Goal: Task Accomplishment & Management: Manage account settings

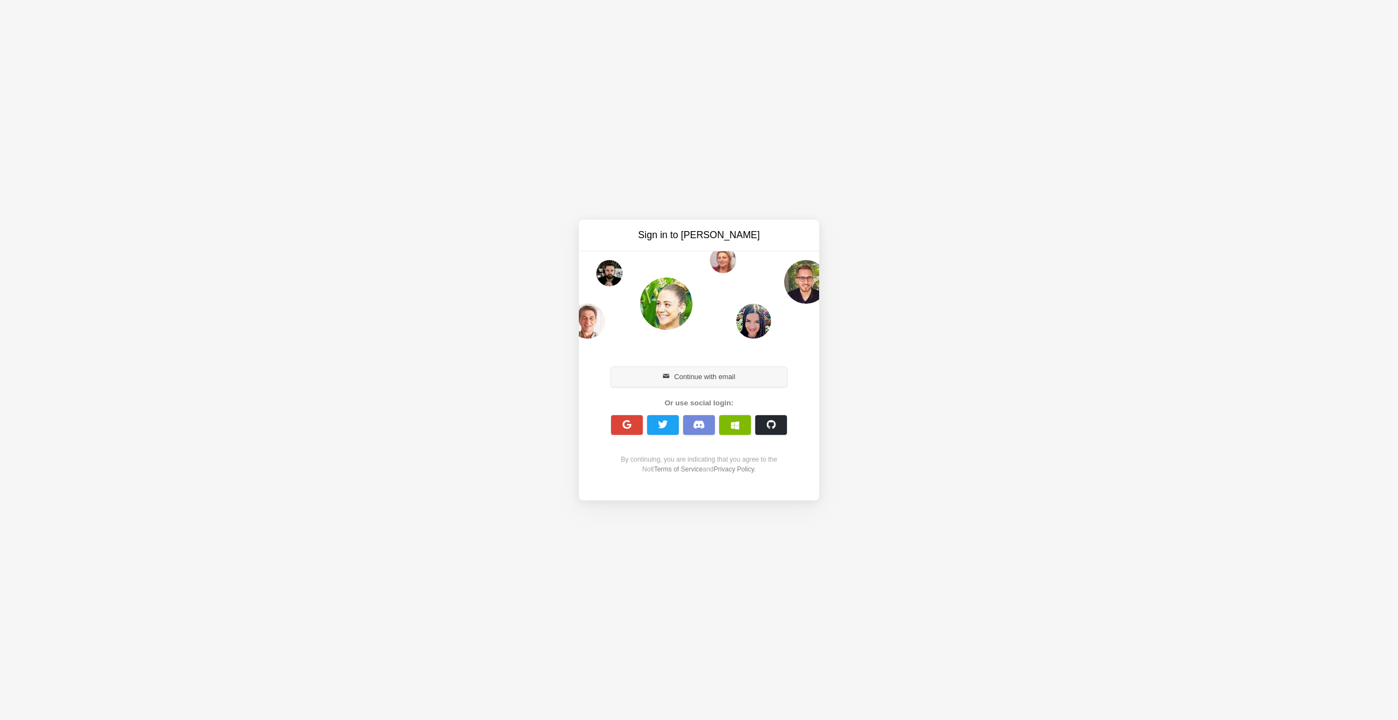
click at [746, 382] on button "Continue with email" at bounding box center [699, 377] width 176 height 20
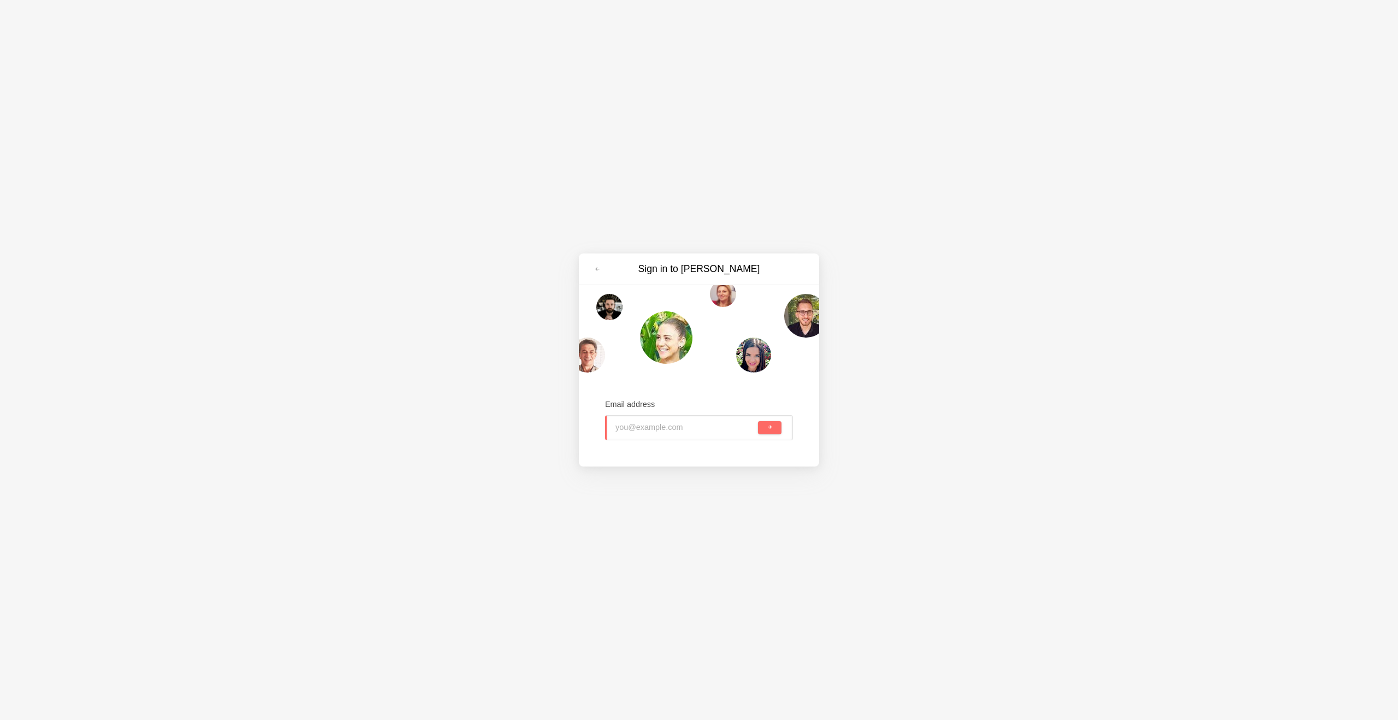
click at [661, 424] on input "email" at bounding box center [685, 427] width 140 height 24
paste input "simon@automations.de"
type input "simon@automations.de"
click at [773, 432] on button "submit" at bounding box center [769, 427] width 23 height 13
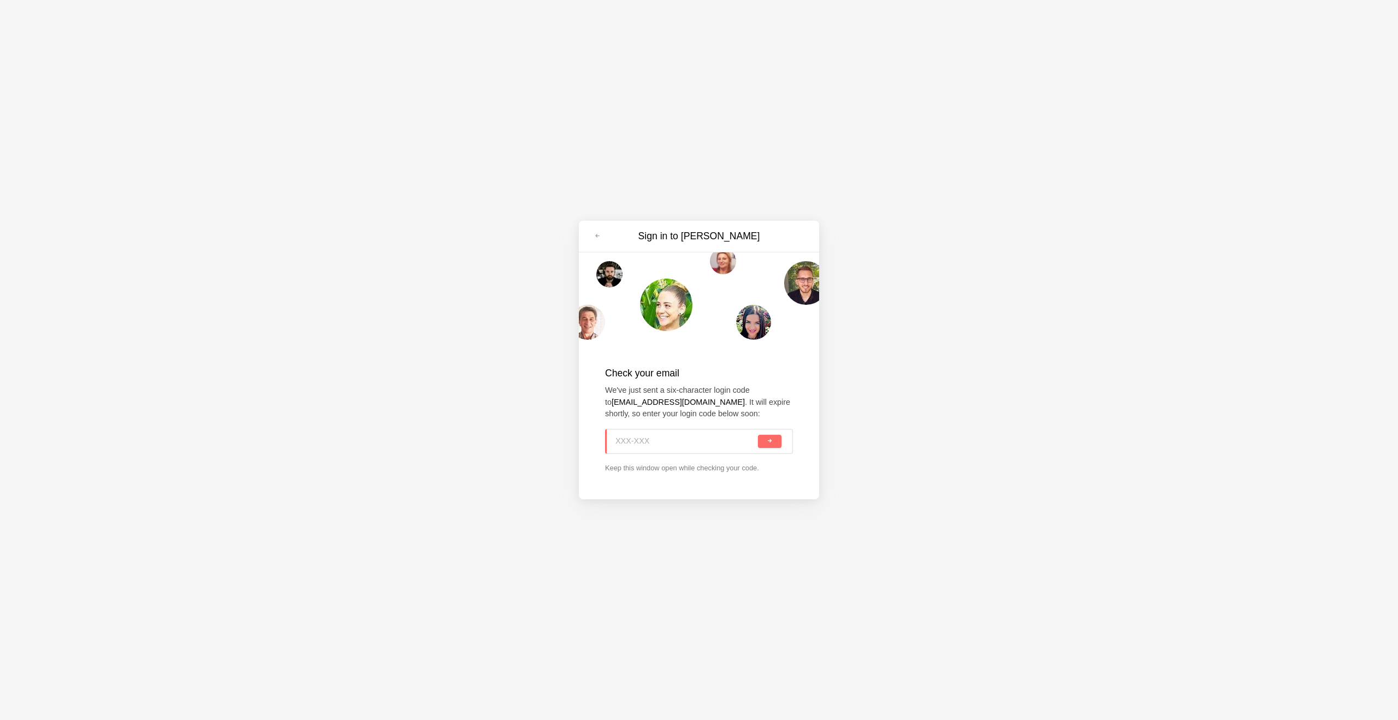
paste input "ARP-731"
type input "ARP-731"
click at [765, 440] on button "submit" at bounding box center [769, 441] width 23 height 13
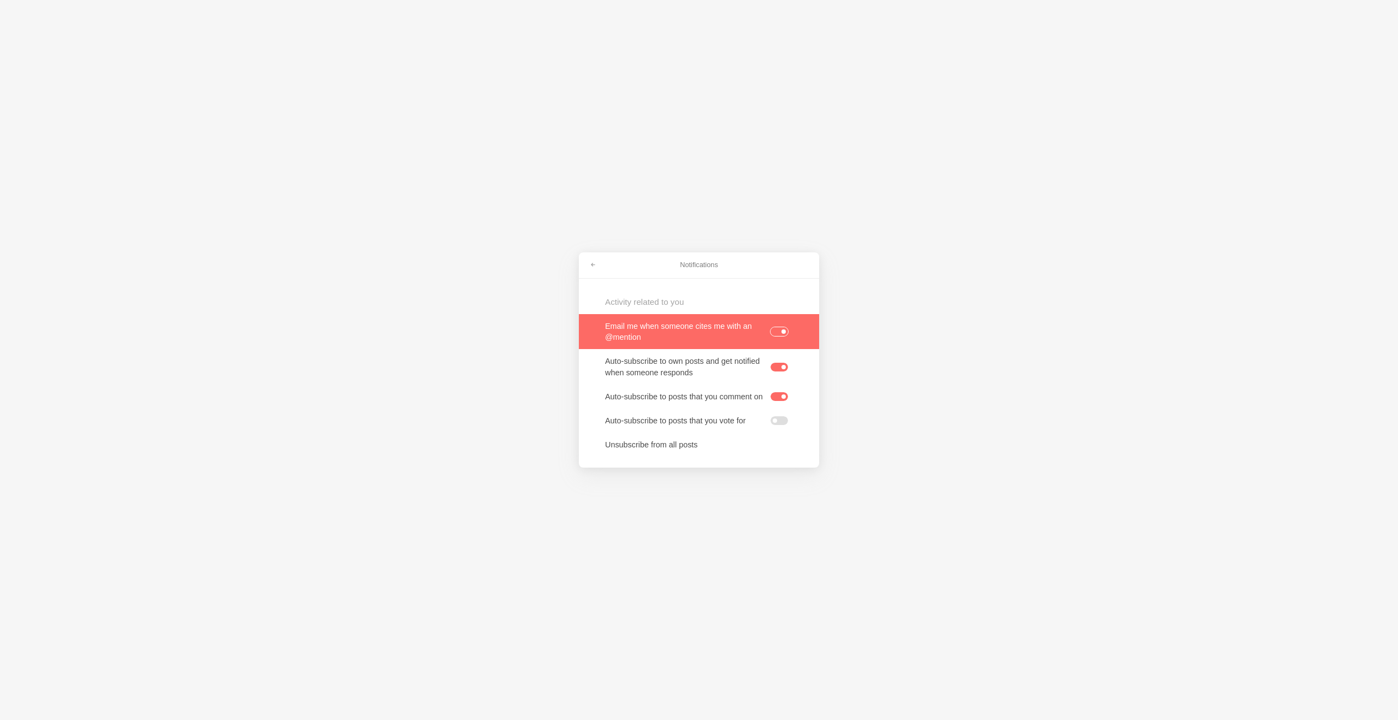
click at [788, 326] on div at bounding box center [779, 331] width 19 height 10
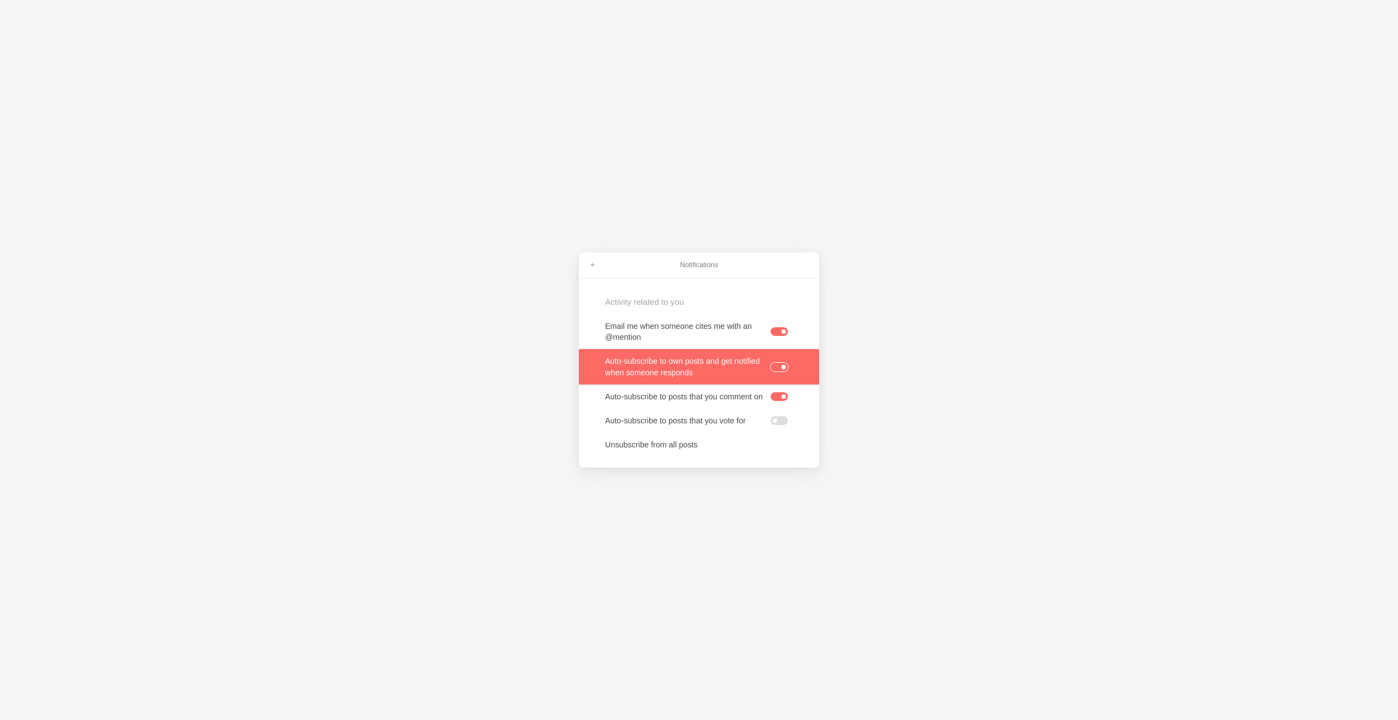
drag, startPoint x: 779, startPoint y: 359, endPoint x: 777, endPoint y: 415, distance: 56.3
click at [779, 363] on label at bounding box center [778, 367] width 17 height 9
click at [0, 0] on input "checkbox" at bounding box center [0, 0] width 0 height 0
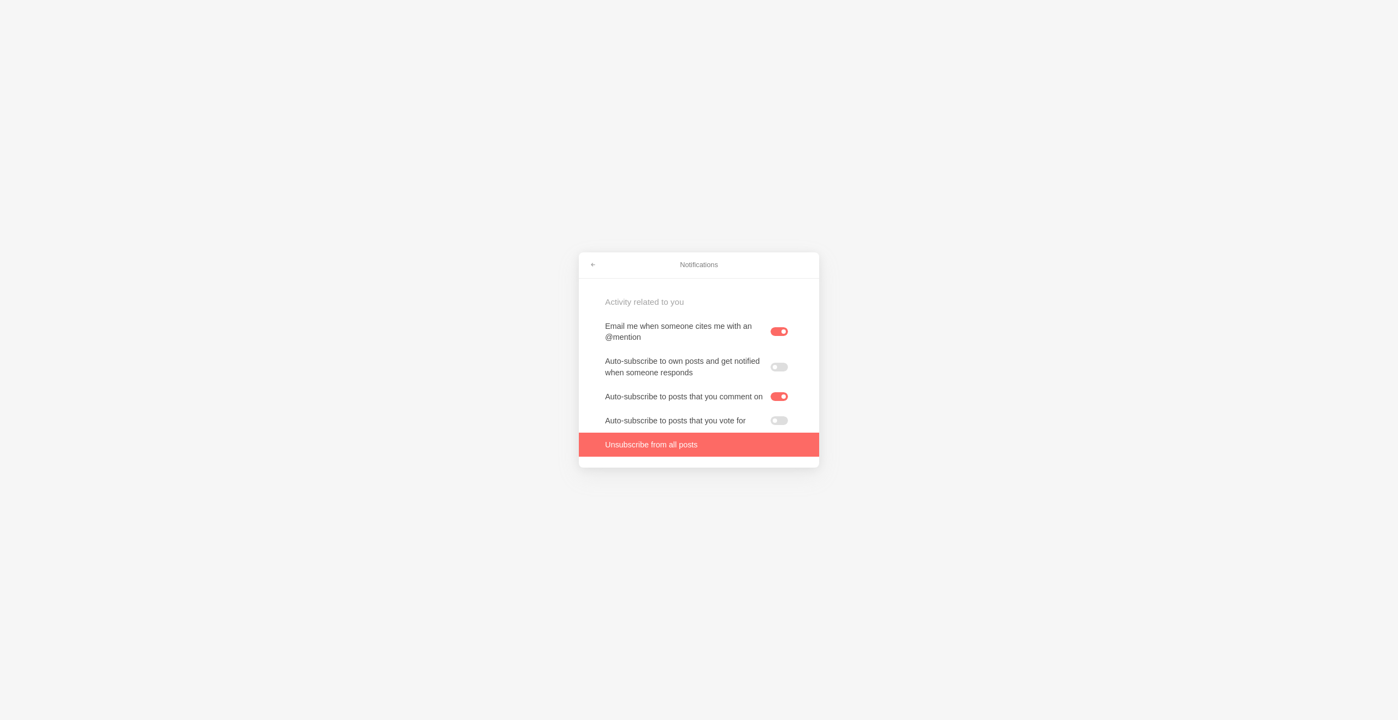
click at [686, 456] on link at bounding box center [699, 444] width 240 height 24
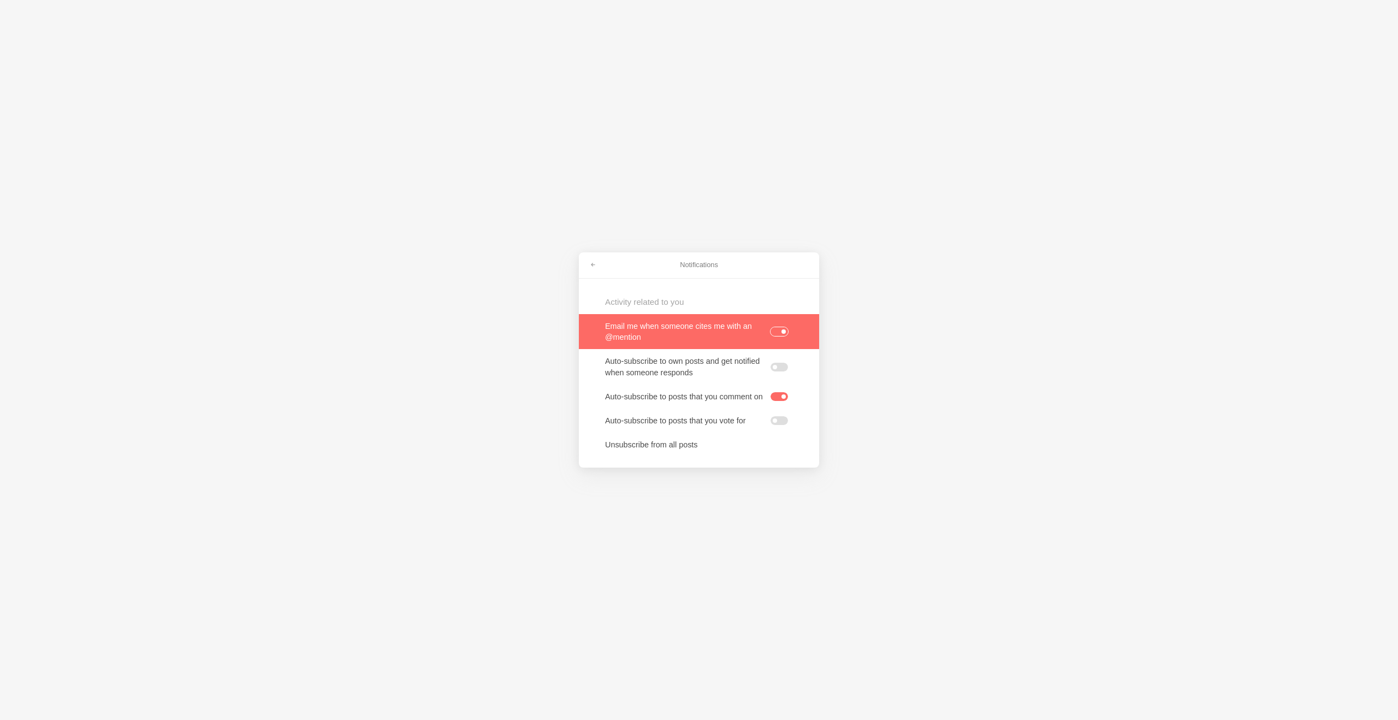
click at [777, 330] on label at bounding box center [778, 331] width 17 height 9
click at [0, 0] on input "checkbox" at bounding box center [0, 0] width 0 height 0
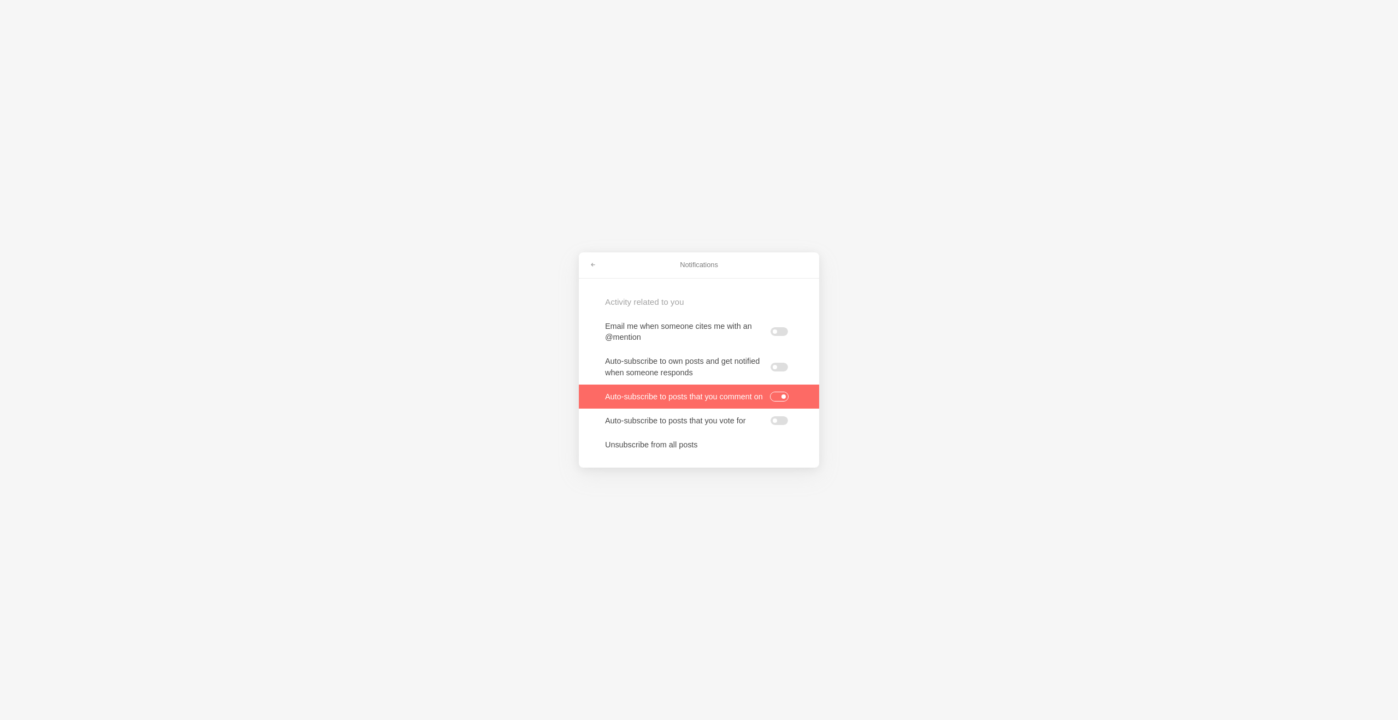
click at [775, 396] on label at bounding box center [778, 396] width 17 height 9
click at [0, 0] on input "checkbox" at bounding box center [0, 0] width 0 height 0
click at [856, 502] on div "Notifications Activity related to you Email me when someone cites me with an @m…" at bounding box center [699, 360] width 1398 height 720
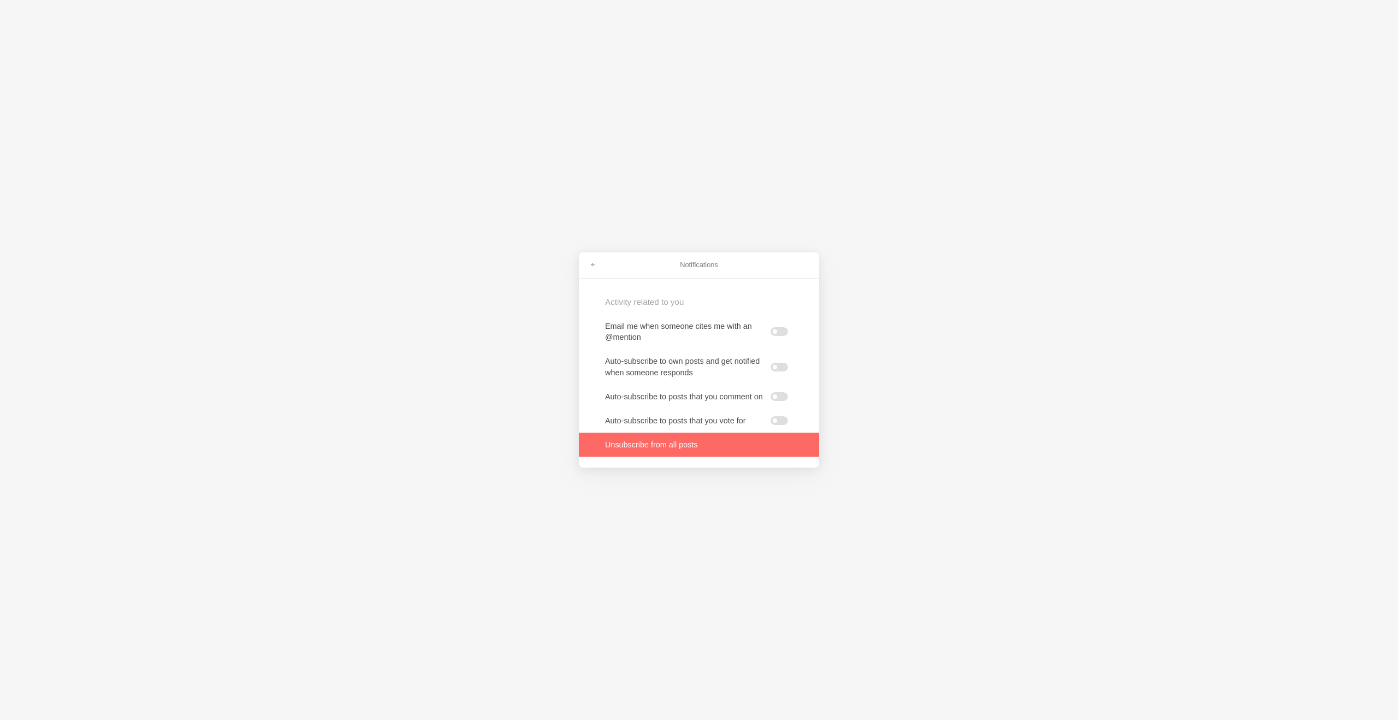
click at [679, 438] on link at bounding box center [699, 444] width 240 height 24
click at [593, 262] on span at bounding box center [593, 265] width 7 height 7
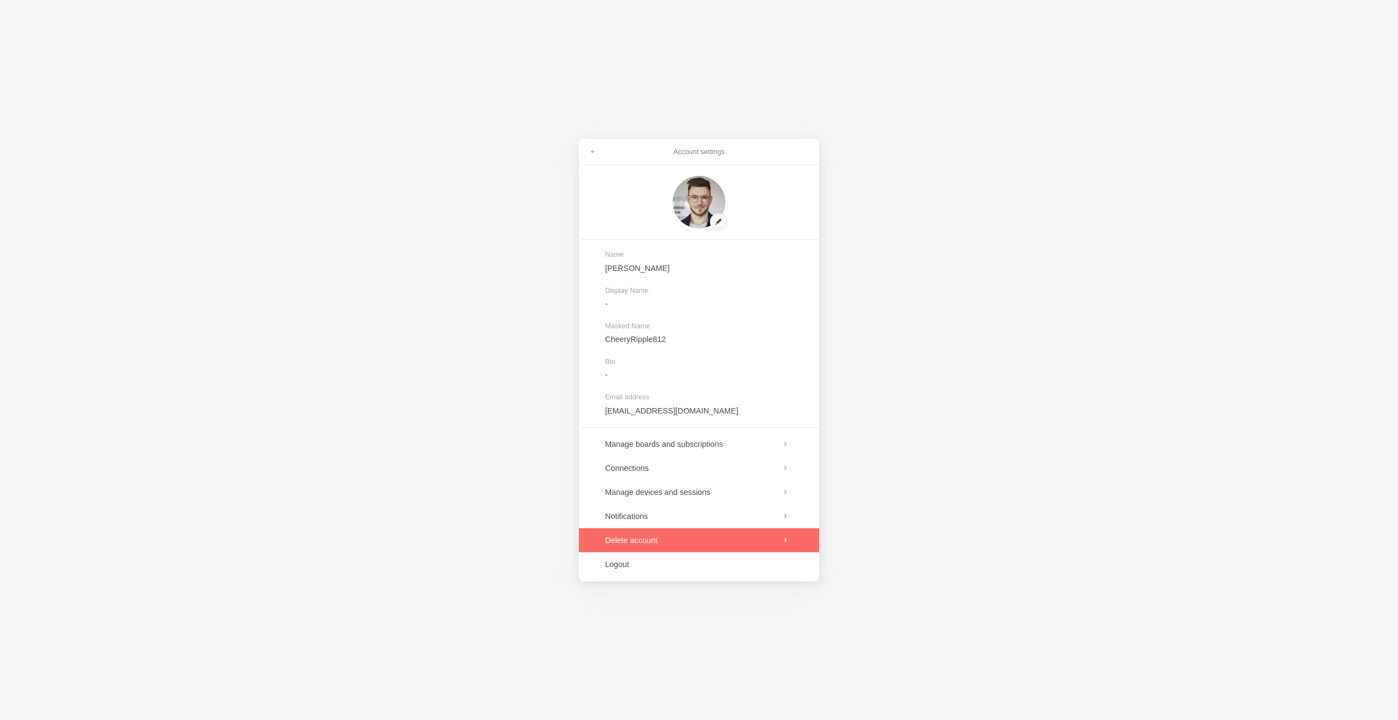
click at [656, 541] on link at bounding box center [699, 540] width 240 height 24
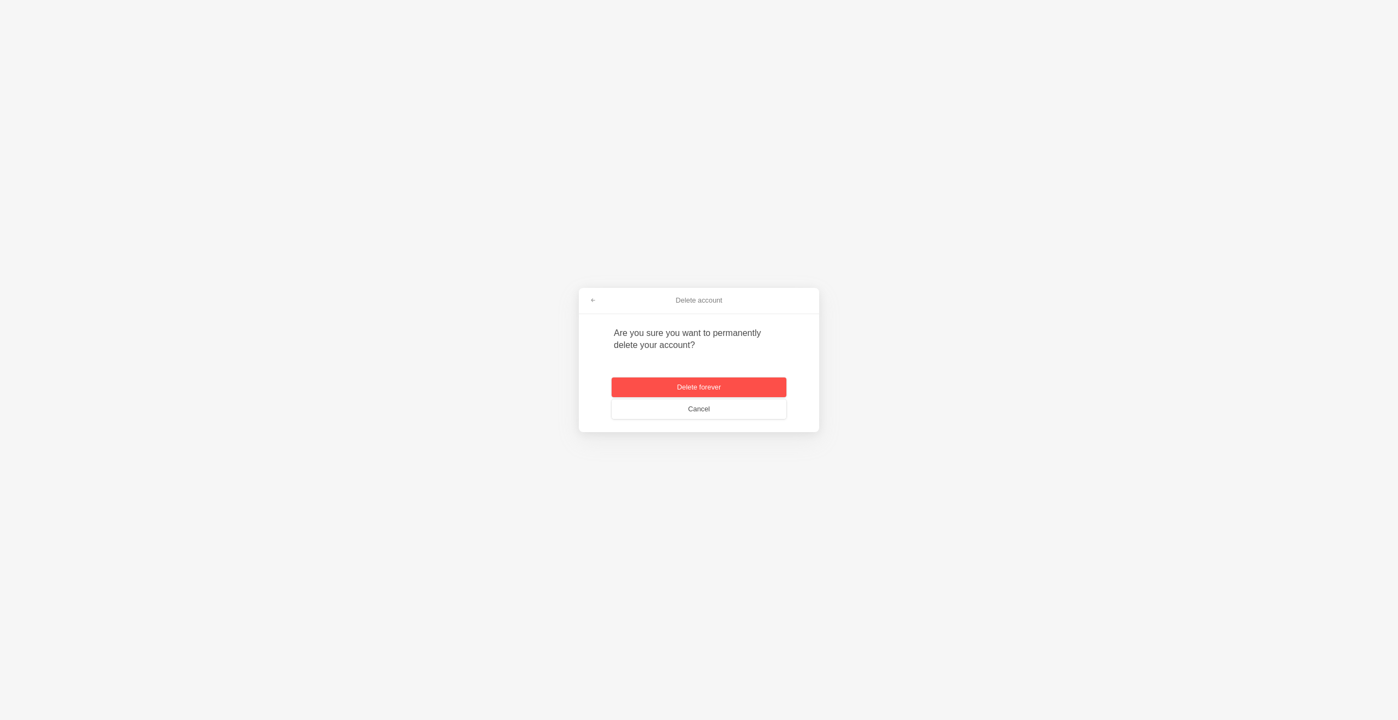
click at [741, 388] on button "Delete forever" at bounding box center [699, 387] width 175 height 20
paste input "B2Y-7YR"
type input "B2Y-7YR"
click at [759, 391] on span "submit" at bounding box center [761, 393] width 6 height 6
